Goal: Task Accomplishment & Management: Manage account settings

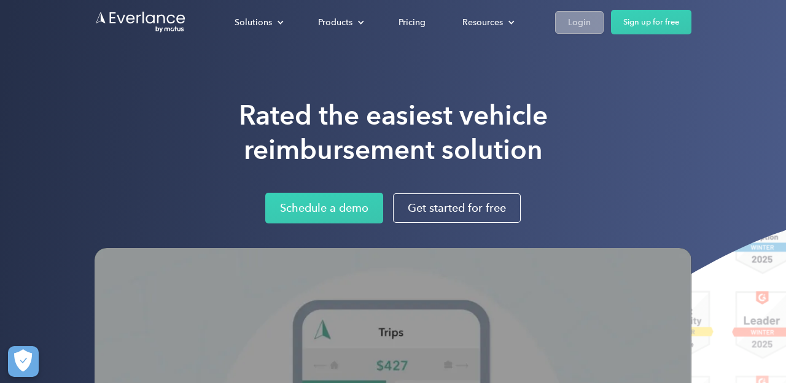
click at [566, 23] on link "Login" at bounding box center [579, 22] width 49 height 23
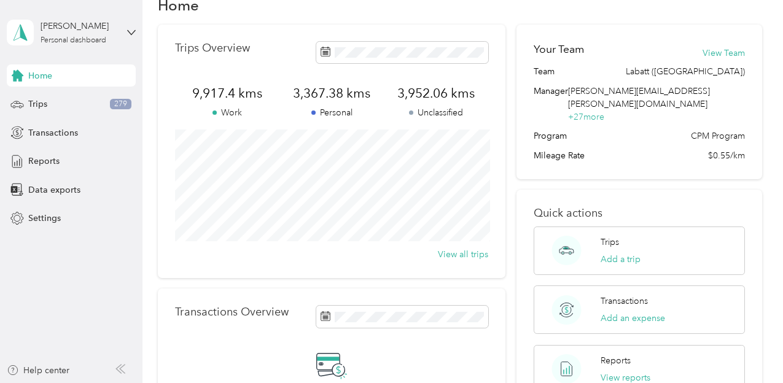
scroll to position [31, 0]
click at [42, 168] on div "Reports" at bounding box center [71, 161] width 129 height 22
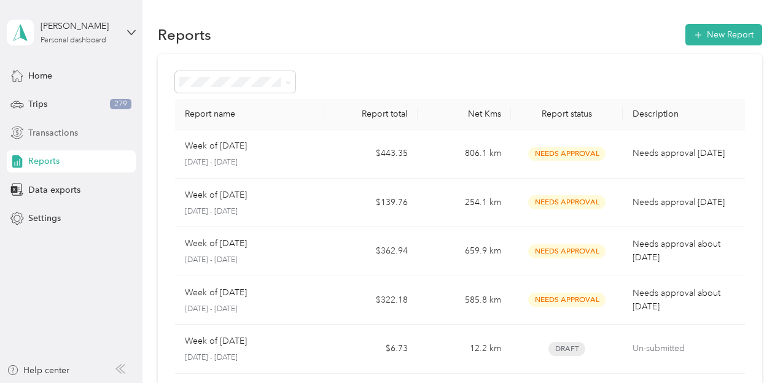
click at [87, 138] on div "Transactions" at bounding box center [71, 133] width 129 height 22
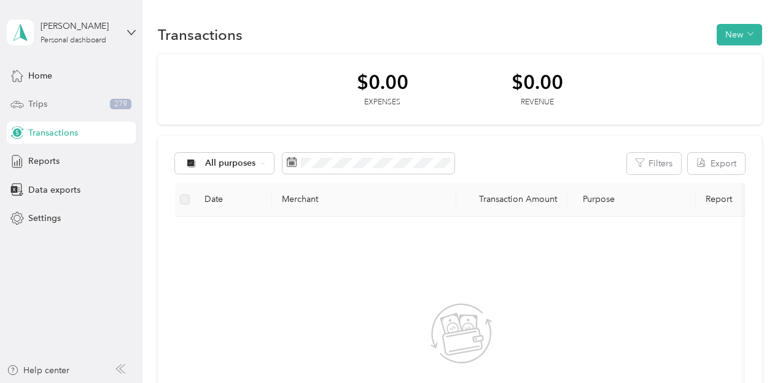
click at [80, 107] on div "Trips 279" at bounding box center [71, 104] width 129 height 22
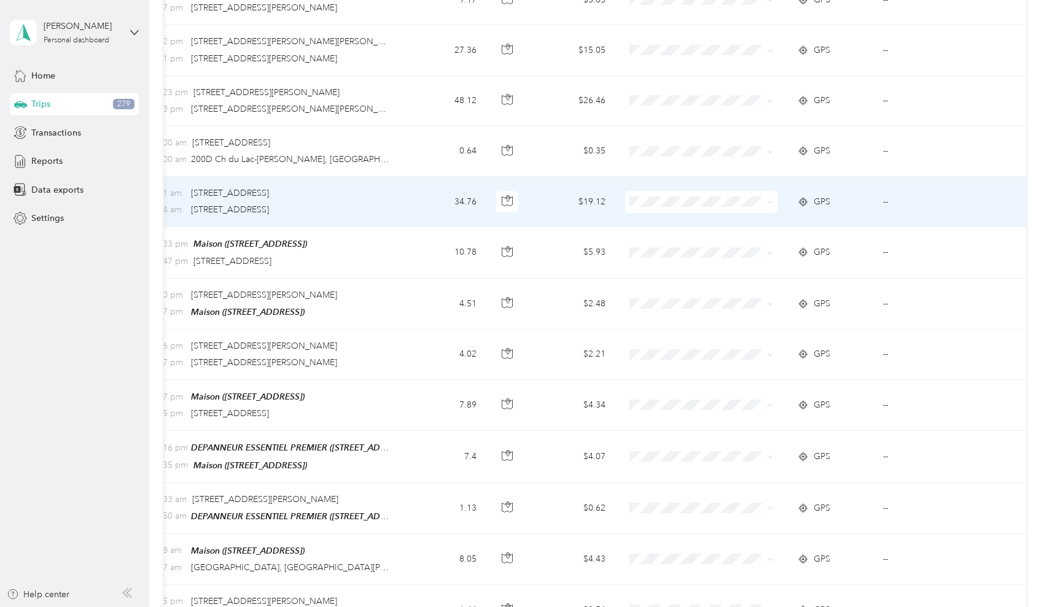
scroll to position [0, 152]
click at [645, 193] on span at bounding box center [702, 202] width 152 height 22
click at [675, 210] on span at bounding box center [702, 202] width 152 height 22
click at [678, 220] on span "Labatt ([GEOGRAPHIC_DATA])" at bounding box center [719, 223] width 126 height 13
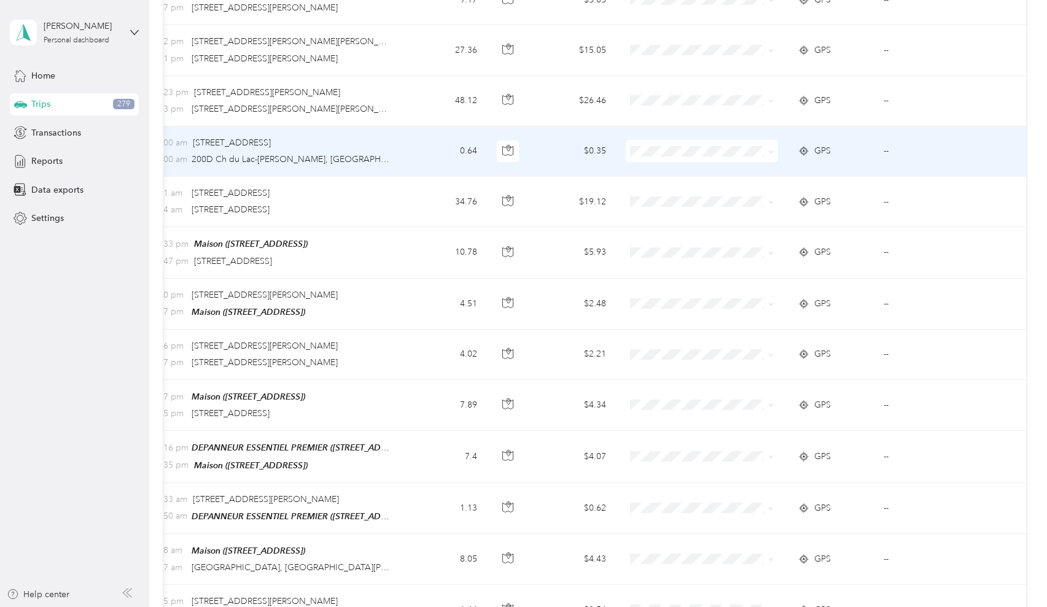
click at [677, 143] on span at bounding box center [702, 151] width 152 height 22
click at [676, 171] on span "Labatt ([GEOGRAPHIC_DATA])" at bounding box center [719, 172] width 126 height 13
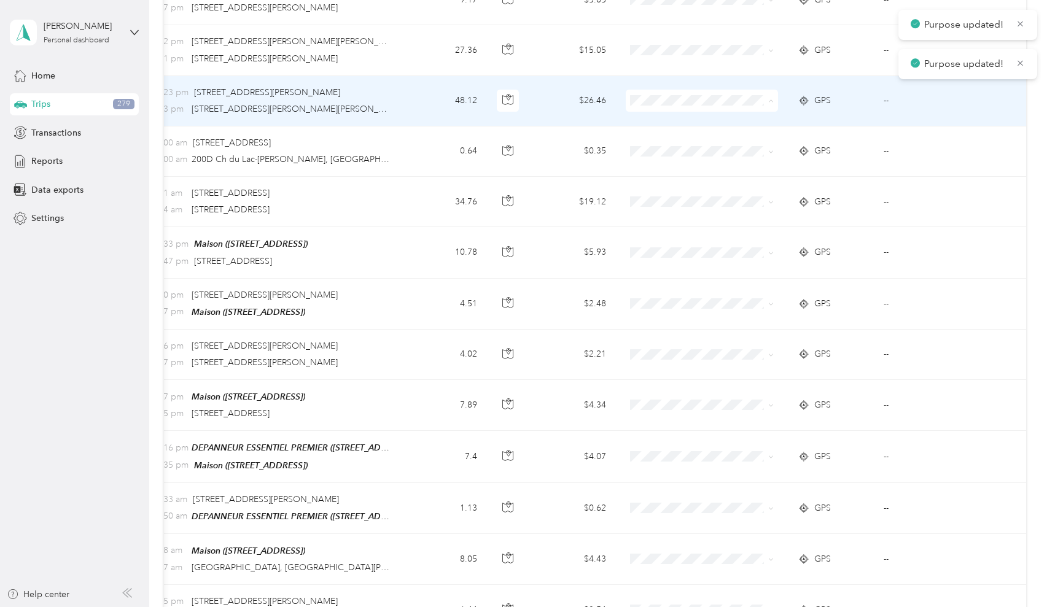
click at [678, 121] on span "Labatt ([GEOGRAPHIC_DATA])" at bounding box center [719, 121] width 126 height 13
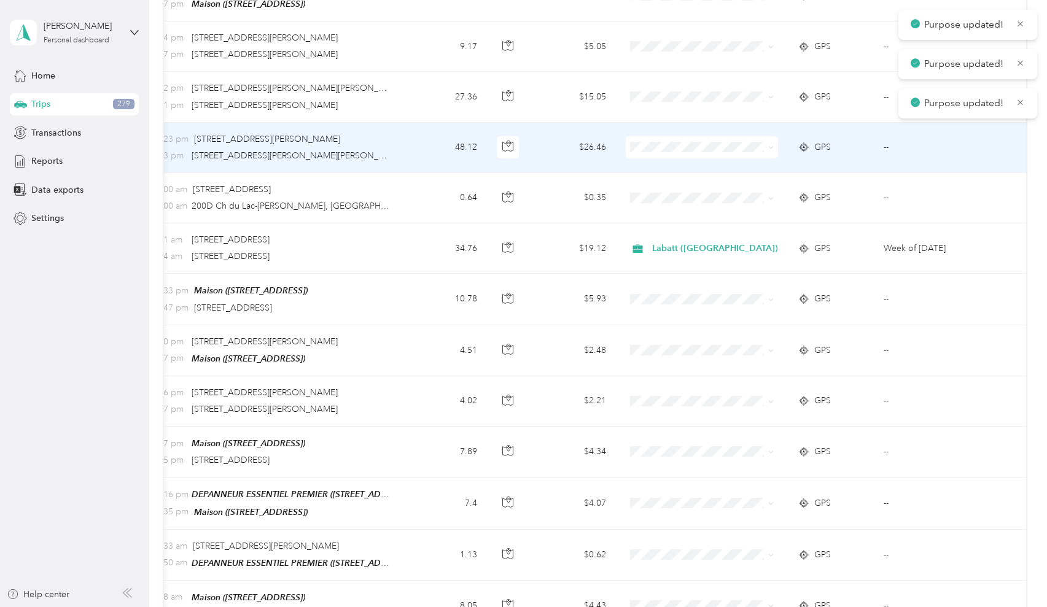
scroll to position [354, 0]
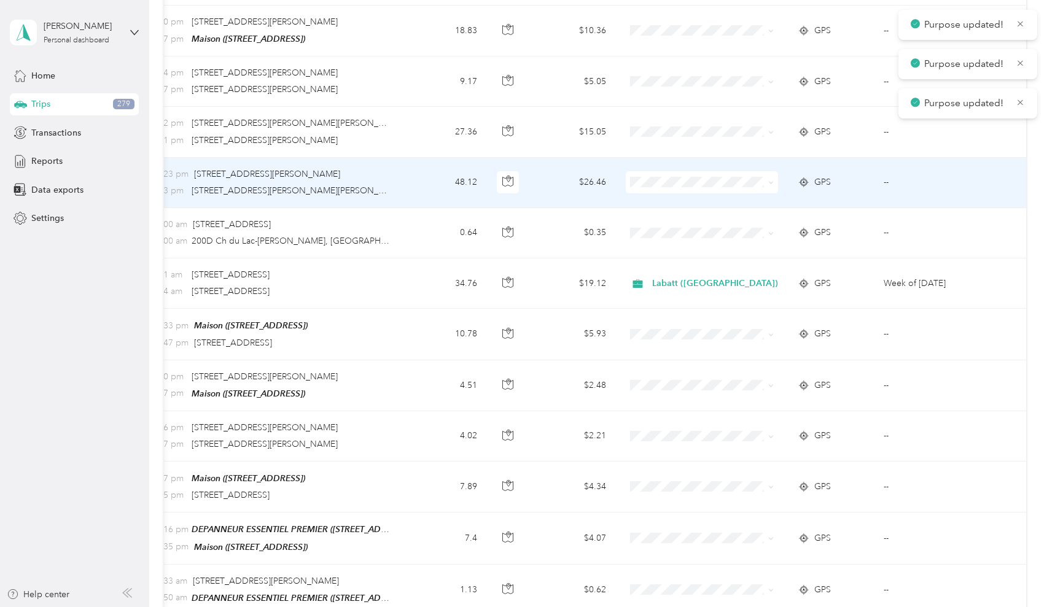
click at [678, 121] on span at bounding box center [702, 132] width 152 height 22
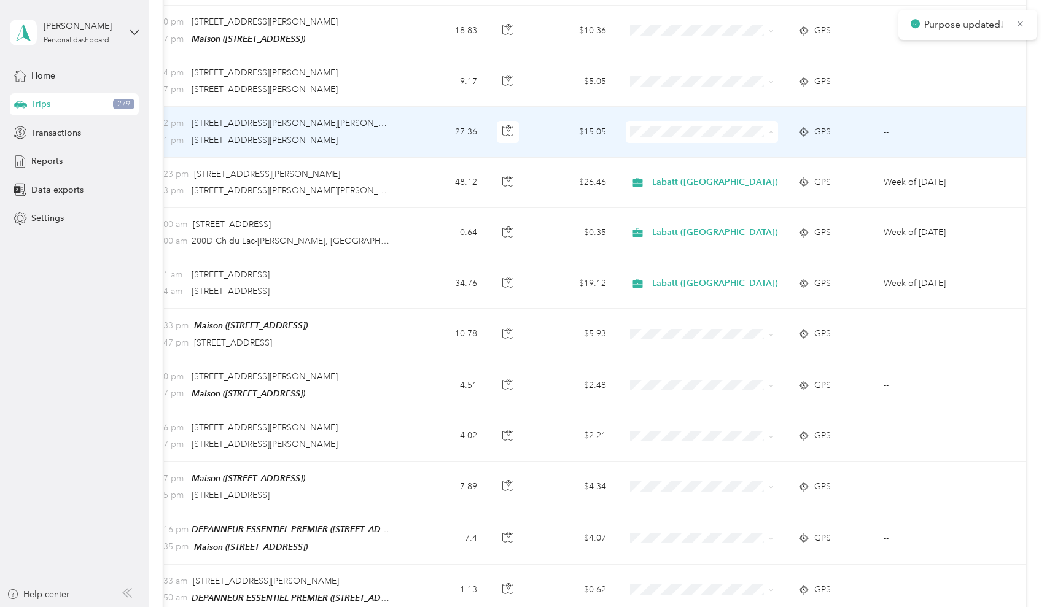
click at [680, 147] on span "Labatt ([GEOGRAPHIC_DATA])" at bounding box center [719, 153] width 126 height 13
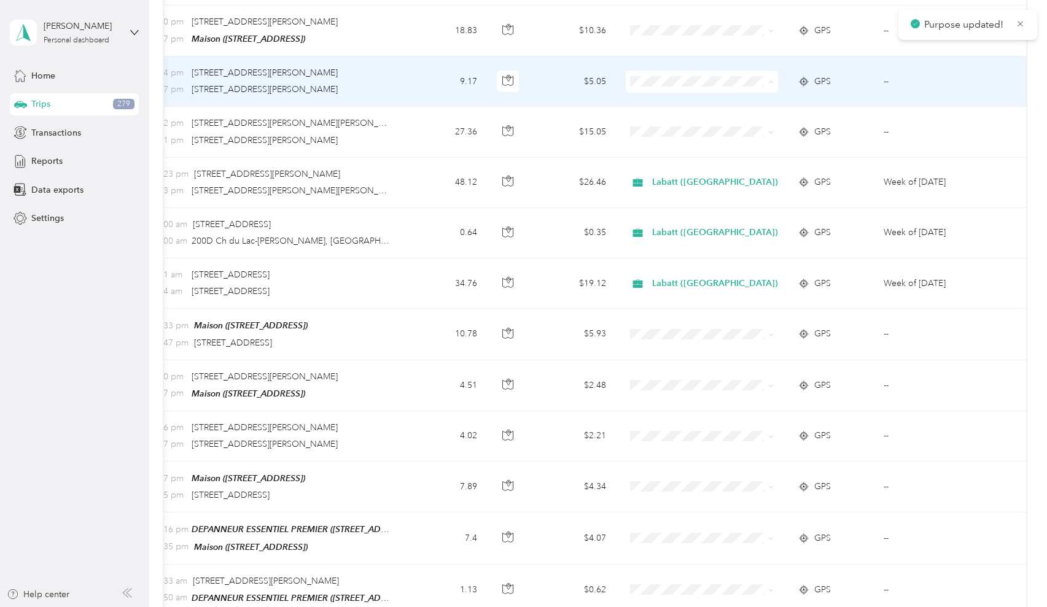
click at [688, 104] on span "Labatt ([GEOGRAPHIC_DATA])" at bounding box center [719, 102] width 126 height 13
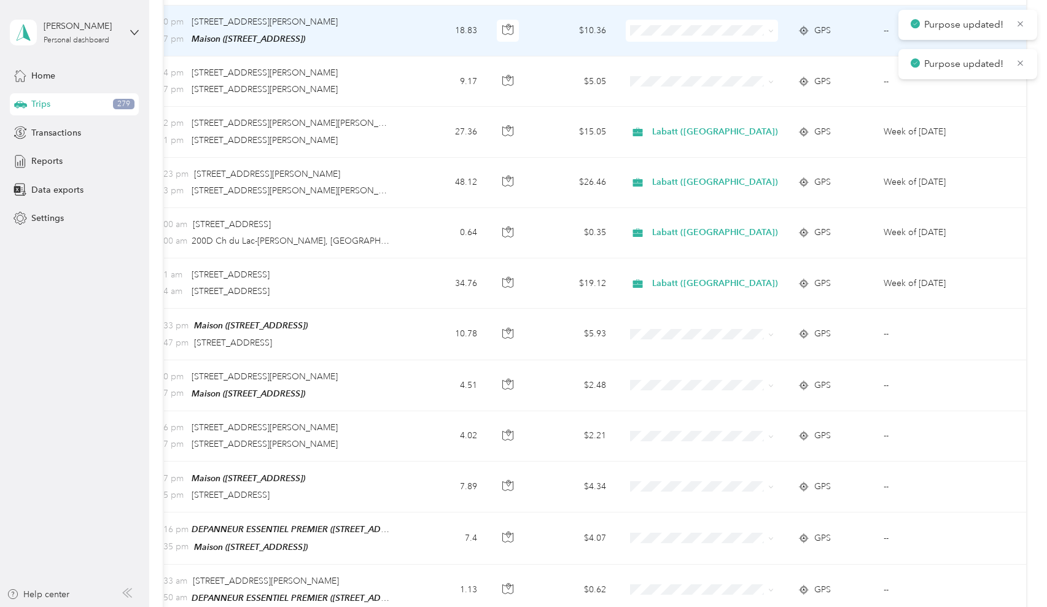
click at [680, 42] on td at bounding box center [702, 31] width 172 height 51
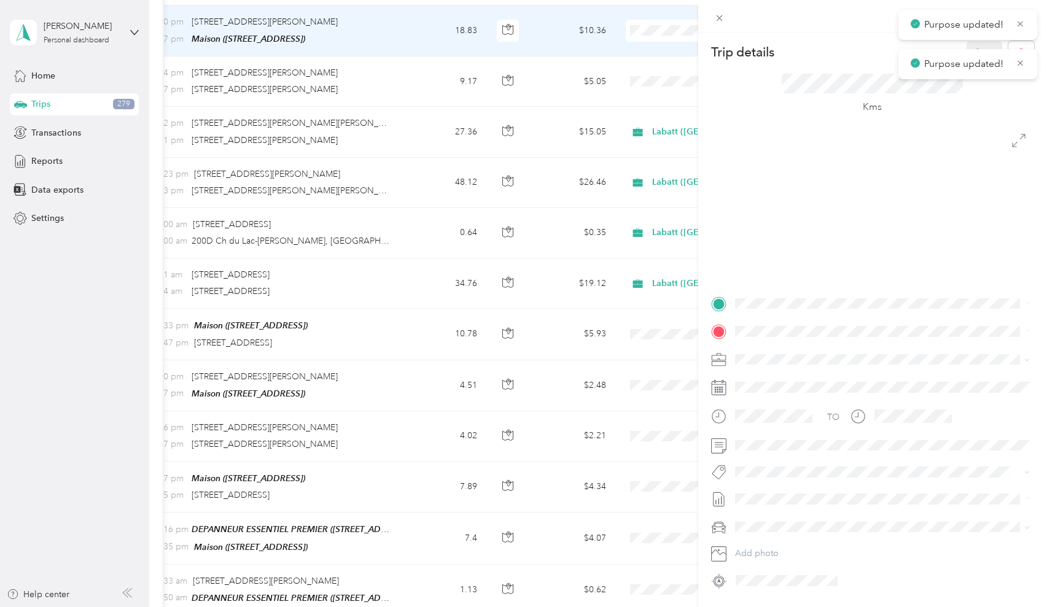
click at [672, 29] on div "Trip details Save This trip cannot be edited because it is either under review,…" at bounding box center [523, 303] width 1047 height 607
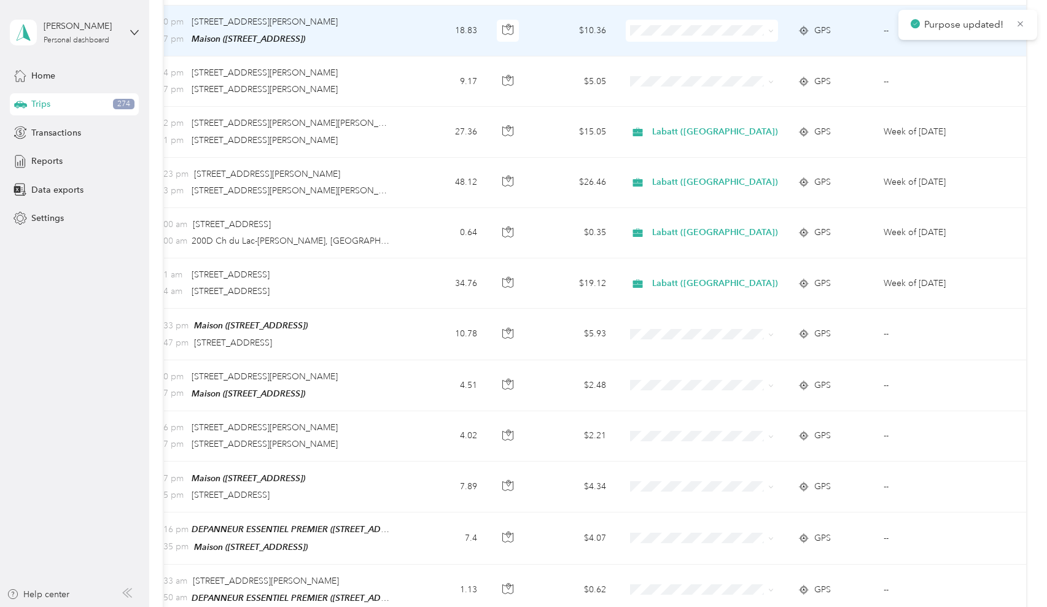
click at [677, 45] on li "Labatt ([GEOGRAPHIC_DATA])" at bounding box center [708, 51] width 165 height 21
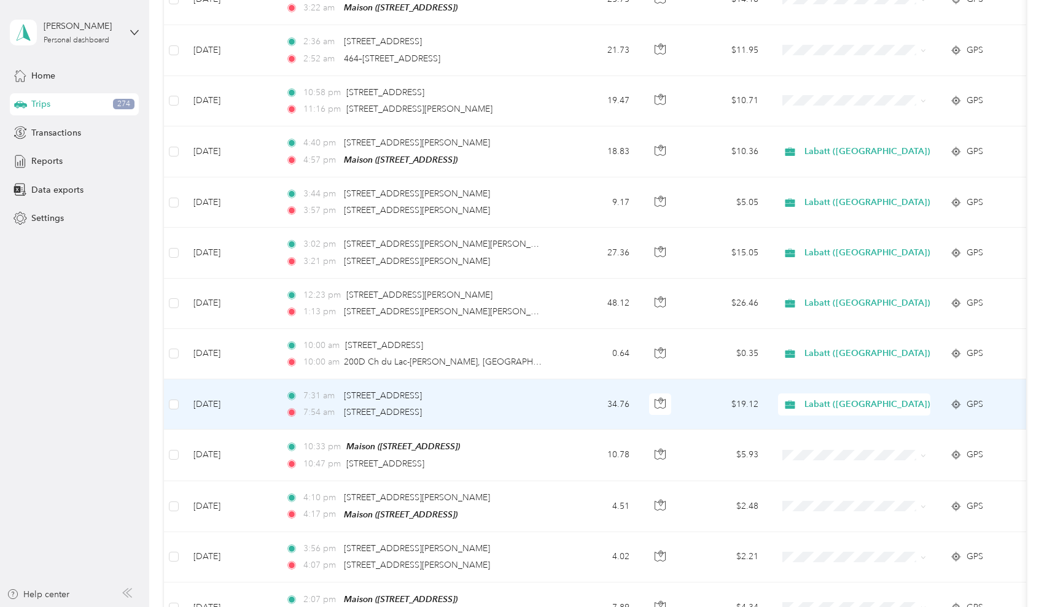
scroll to position [227, 0]
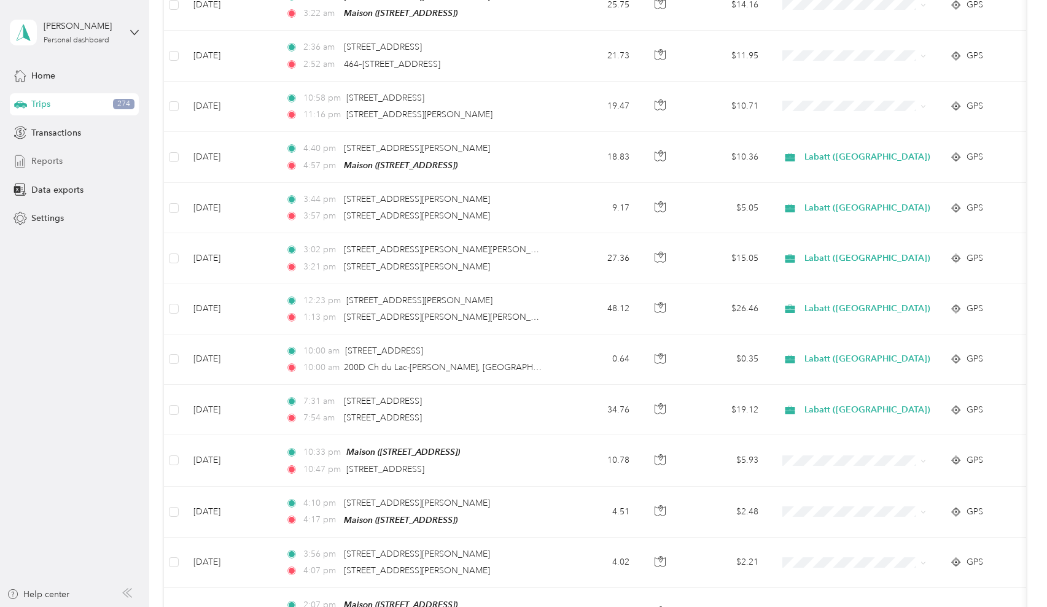
click at [45, 157] on span "Reports" at bounding box center [46, 161] width 31 height 13
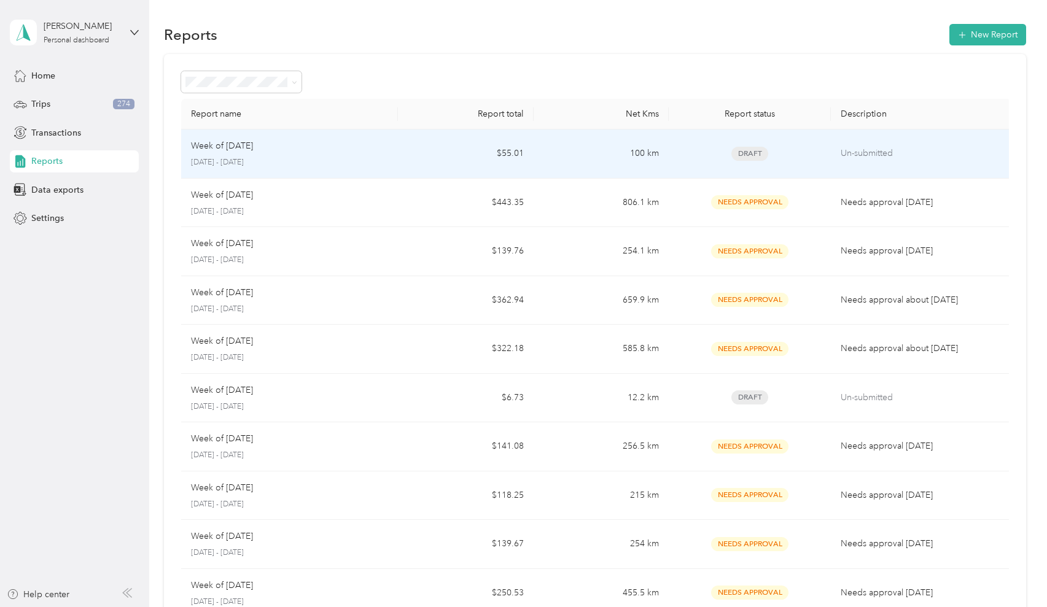
click at [441, 149] on td "$55.01" at bounding box center [465, 154] width 135 height 49
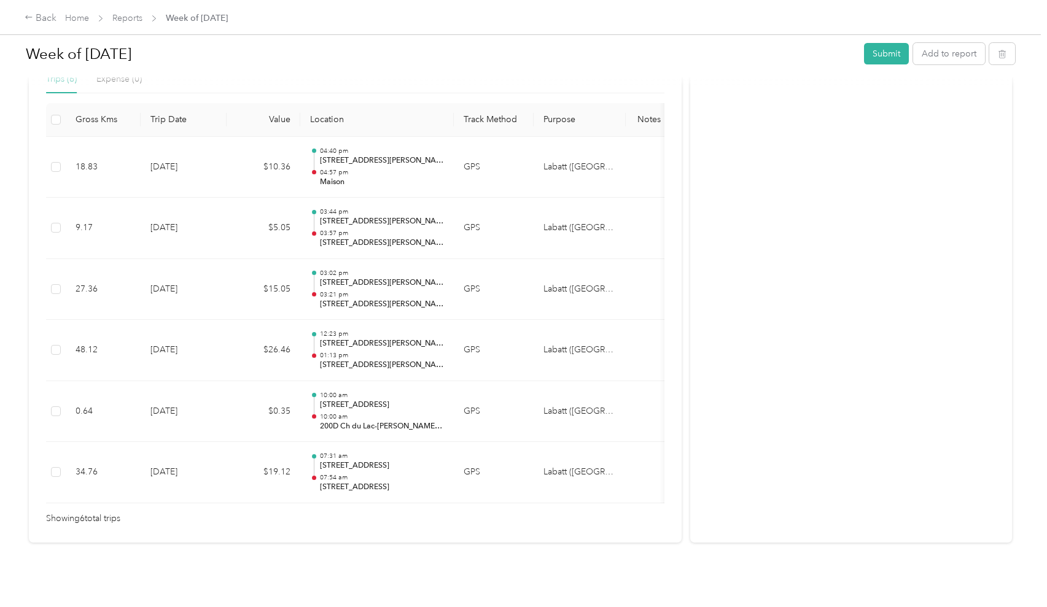
scroll to position [301, 0]
click at [782, 60] on button "Submit" at bounding box center [886, 53] width 45 height 21
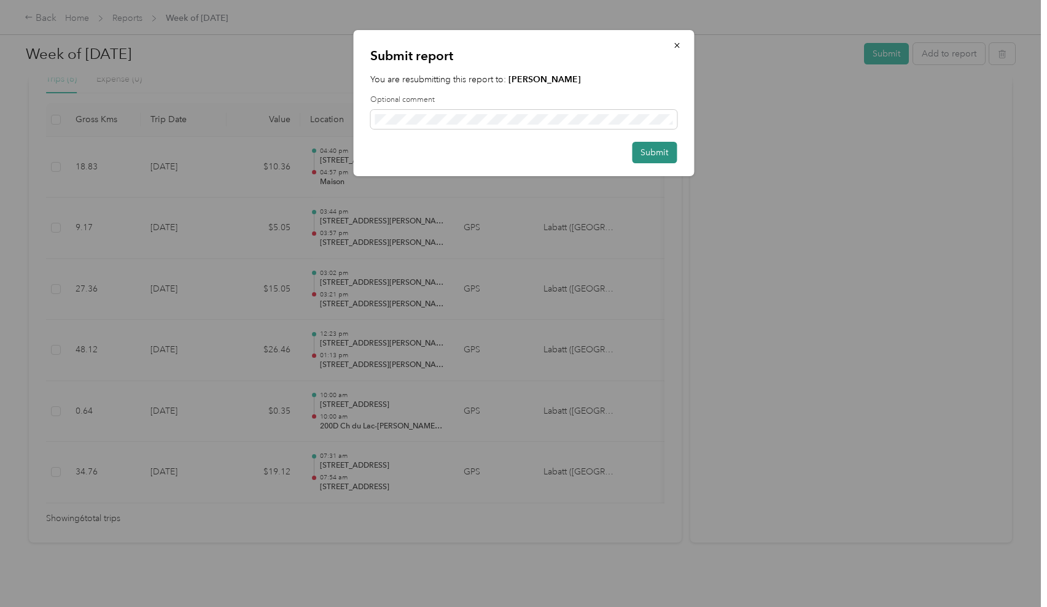
click at [646, 148] on button "Submit" at bounding box center [654, 152] width 45 height 21
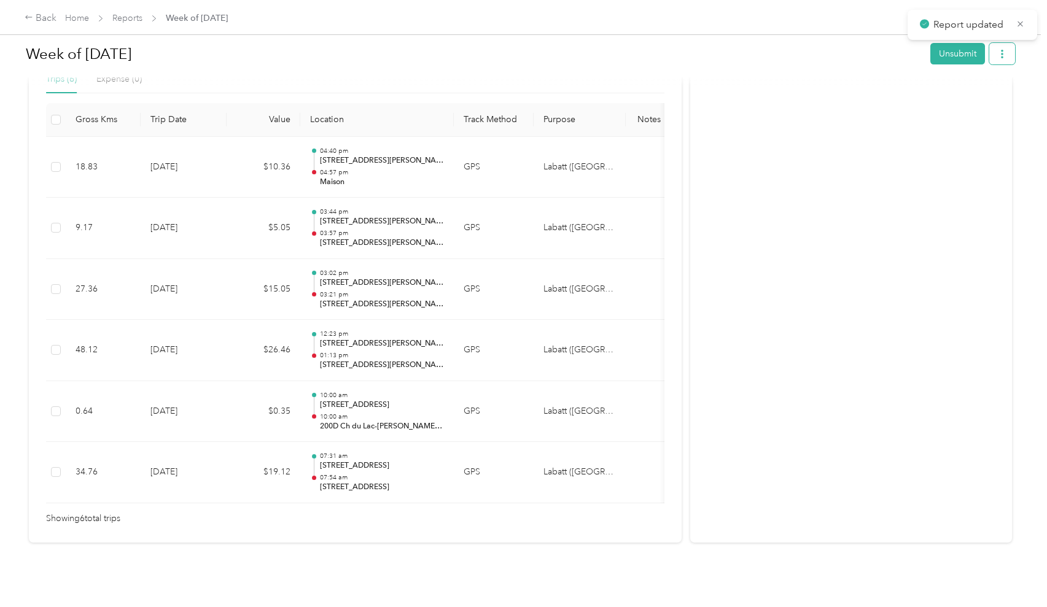
click at [782, 55] on button "button" at bounding box center [1002, 53] width 26 height 21
click at [782, 93] on div "Download" at bounding box center [973, 99] width 73 height 13
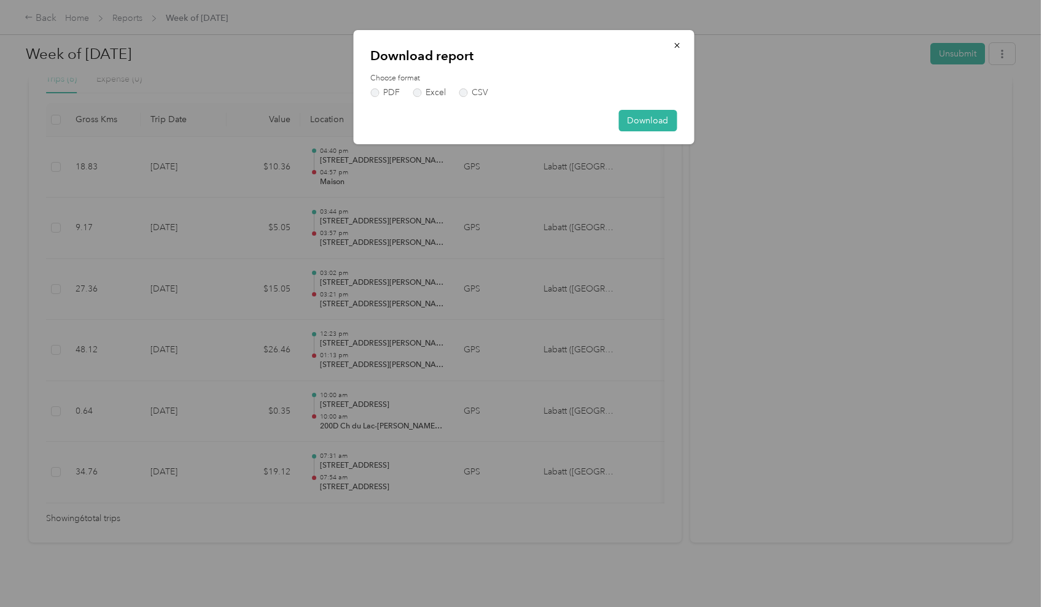
click at [377, 87] on div "Choose format PDF Excel CSV" at bounding box center [523, 85] width 306 height 24
click at [384, 91] on label "PDF" at bounding box center [384, 92] width 29 height 9
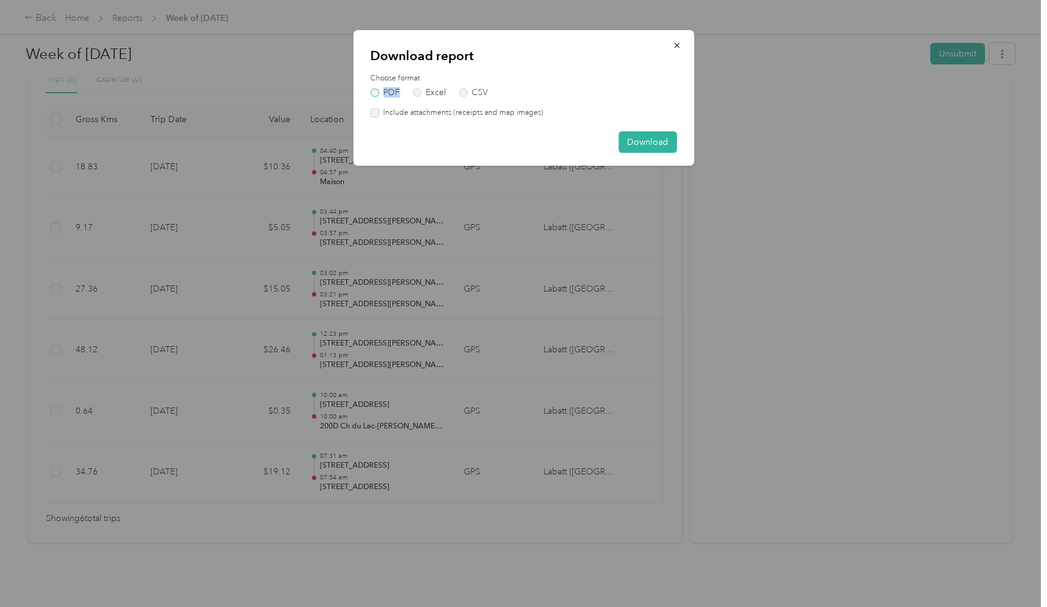
click at [384, 91] on label "PDF" at bounding box center [384, 92] width 29 height 9
click at [381, 91] on label "PDF" at bounding box center [384, 92] width 29 height 9
click at [378, 91] on label "PDF" at bounding box center [384, 92] width 29 height 9
click at [393, 108] on label "Include attachments (receipts and map images)" at bounding box center [461, 112] width 165 height 11
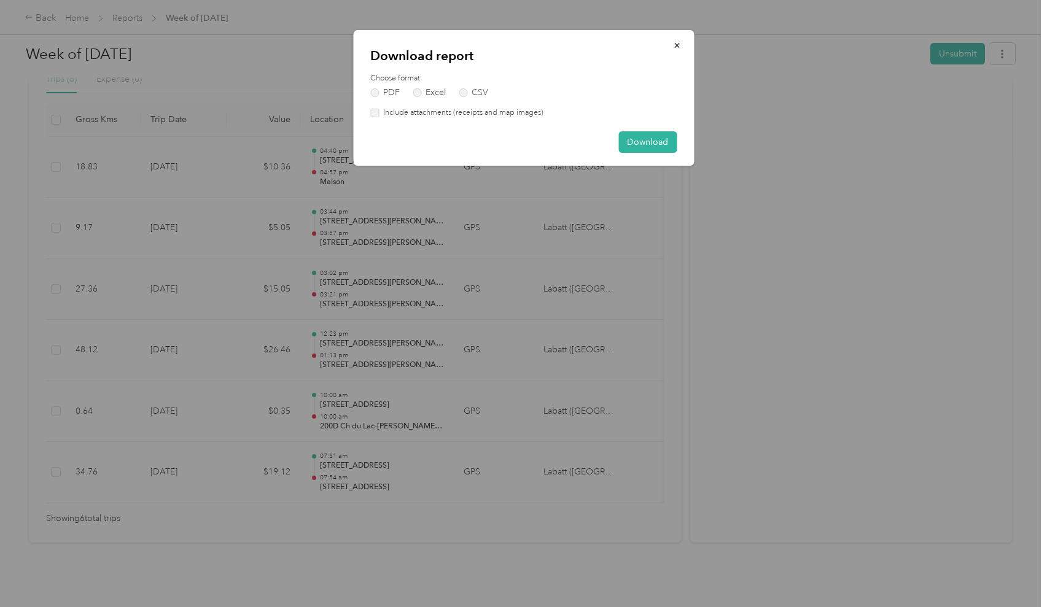
click at [386, 109] on label "Include attachments (receipts and map images)" at bounding box center [461, 112] width 165 height 11
click at [385, 109] on label "Include attachments (receipts and map images)" at bounding box center [461, 112] width 165 height 11
click at [373, 87] on div "Choose format PDF Excel CSV" at bounding box center [523, 85] width 306 height 24
click at [376, 89] on label "PDF" at bounding box center [384, 92] width 29 height 9
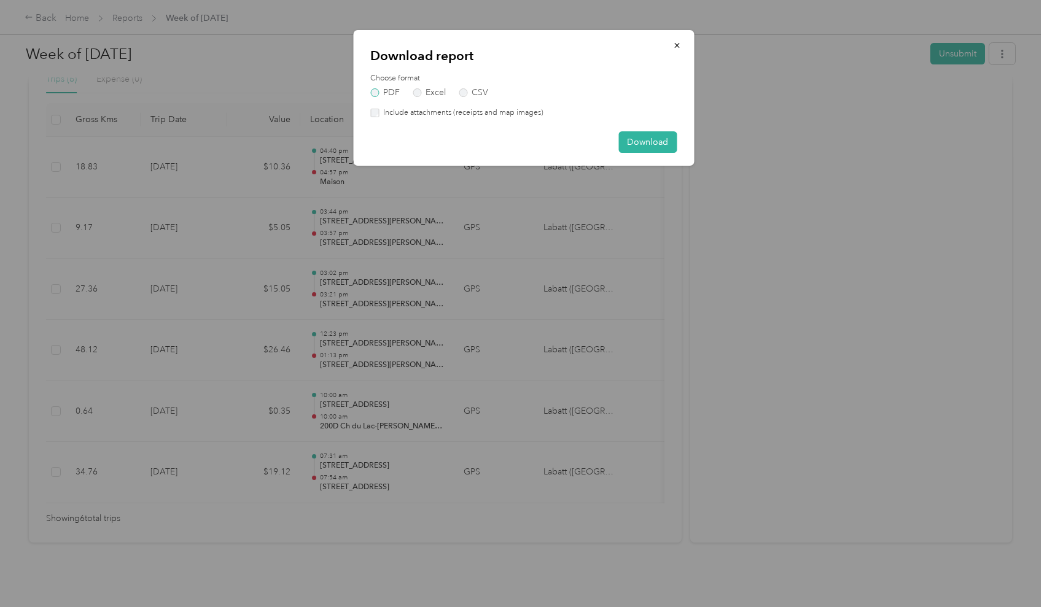
click at [379, 96] on label "PDF" at bounding box center [384, 92] width 29 height 9
click at [437, 88] on label "Excel" at bounding box center [429, 92] width 33 height 9
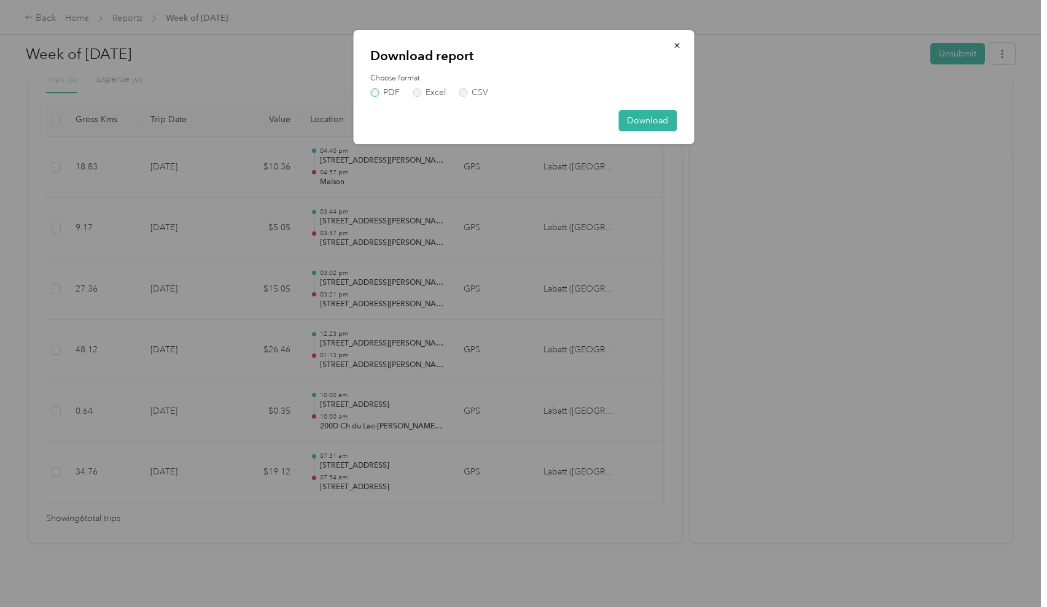
click at [387, 89] on label "PDF" at bounding box center [384, 92] width 29 height 9
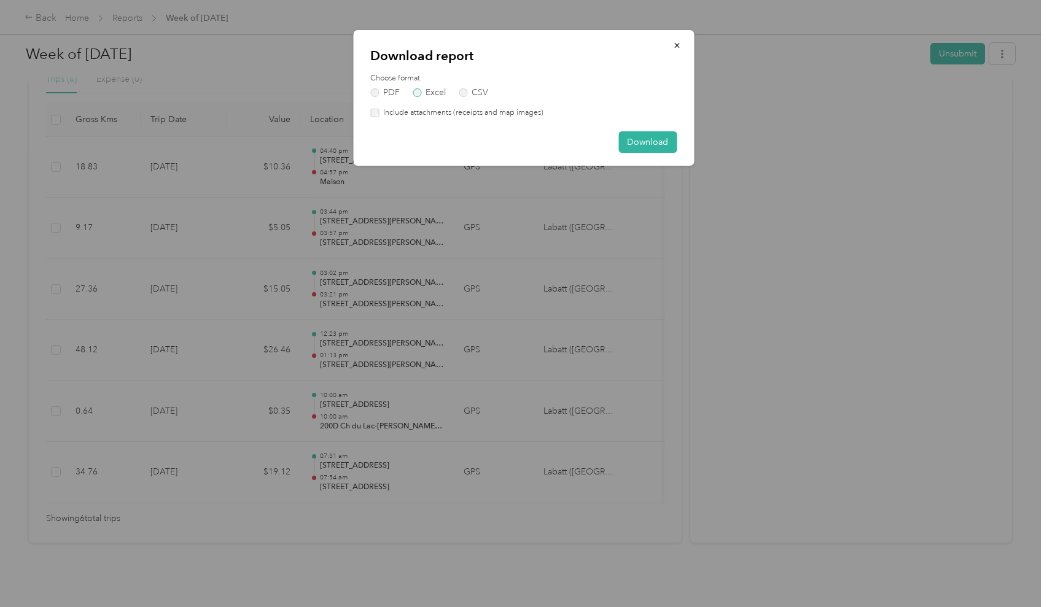
click at [416, 89] on label "Excel" at bounding box center [429, 92] width 33 height 9
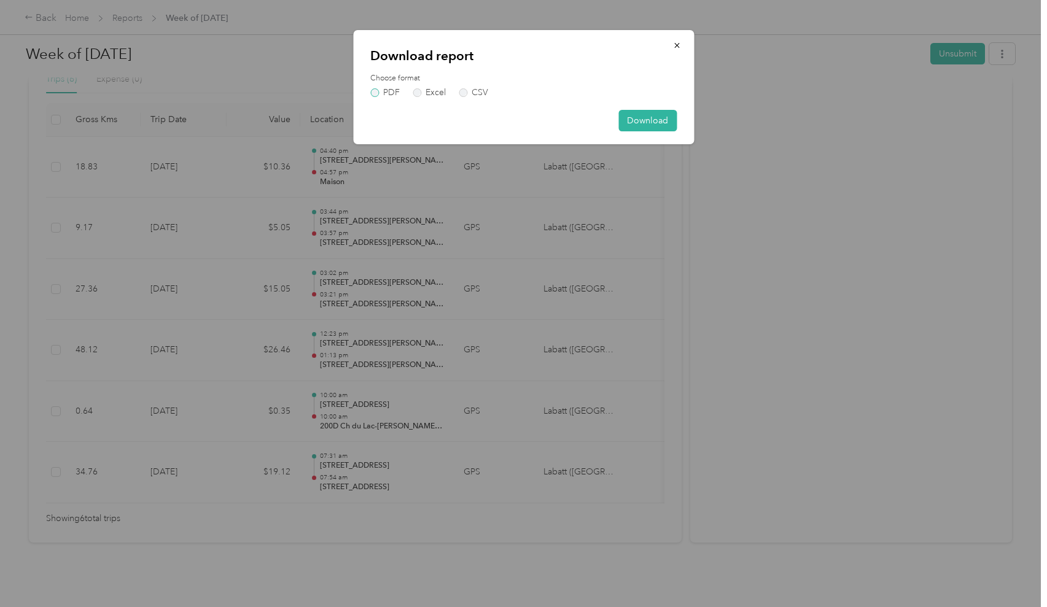
click at [386, 89] on label "PDF" at bounding box center [384, 92] width 29 height 9
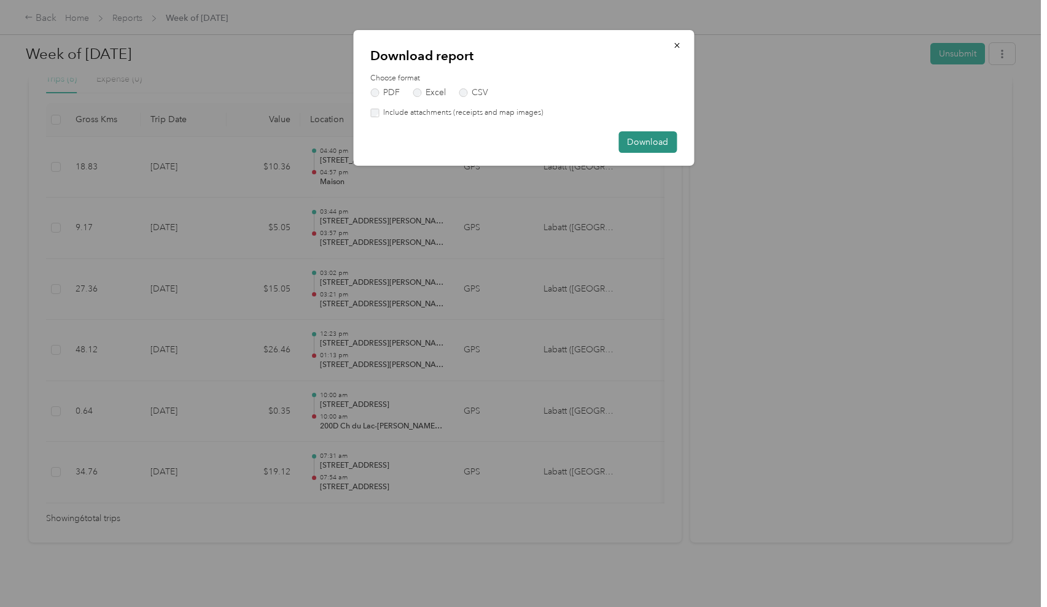
click at [666, 149] on button "Download" at bounding box center [647, 141] width 58 height 21
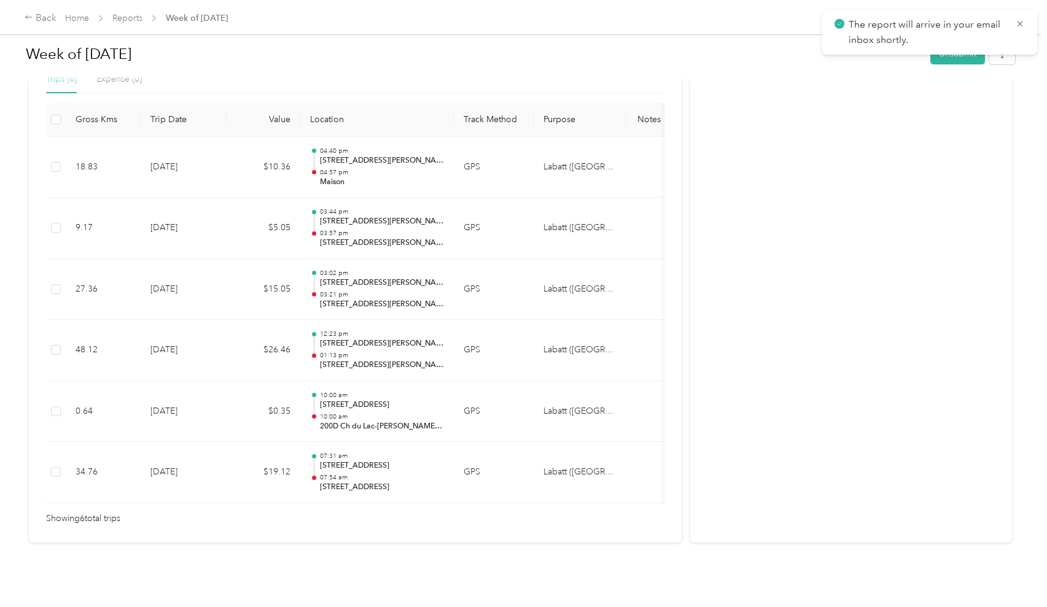
click at [744, 146] on div "Activity and Comments Needs approval From [PERSON_NAME] [DATE] 01:18 pm EDT Sub…" at bounding box center [851, 169] width 322 height 748
